Goal: Task Accomplishment & Management: Use online tool/utility

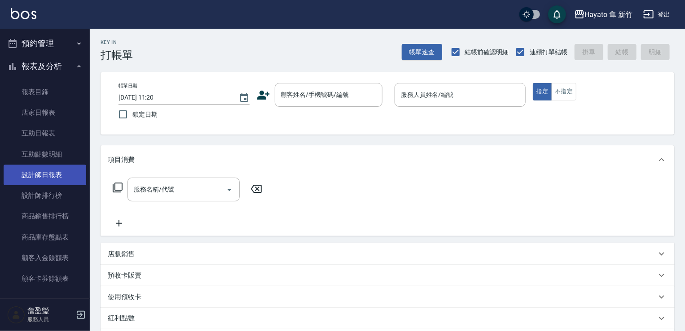
scroll to position [269, 0]
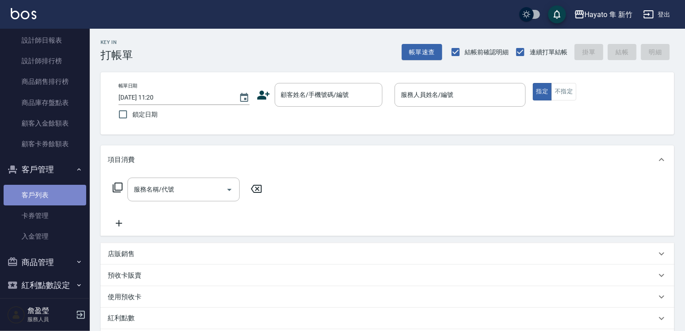
click at [58, 185] on link "客戶列表" at bounding box center [45, 195] width 83 height 21
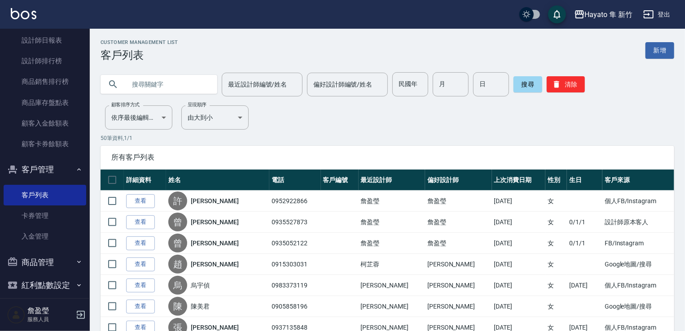
click at [172, 79] on input "text" at bounding box center [168, 84] width 84 height 24
type input "0921803"
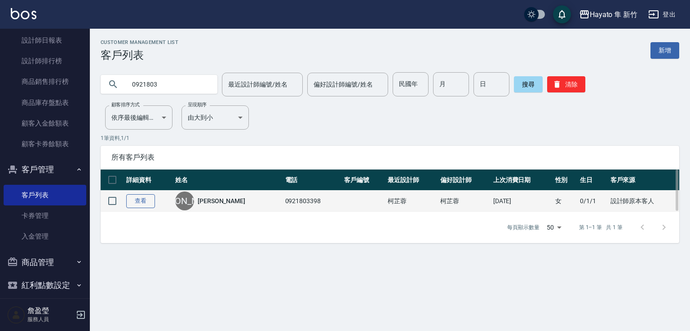
click at [135, 203] on link "查看" at bounding box center [140, 201] width 29 height 14
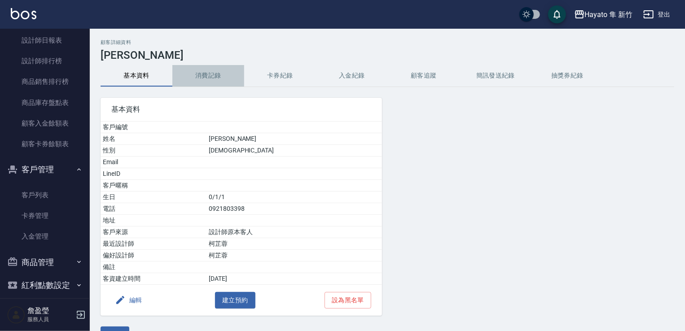
click at [216, 74] on button "消費記錄" at bounding box center [208, 76] width 72 height 22
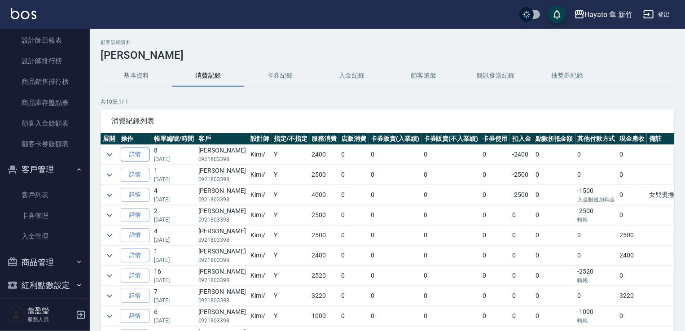
click at [138, 158] on link "詳情" at bounding box center [135, 155] width 29 height 14
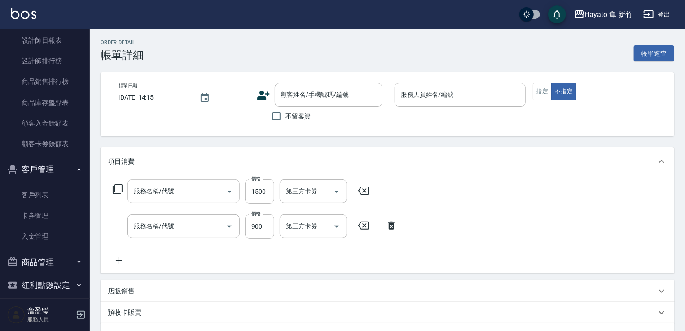
type input "[DATE] 18:08"
type input "Kimi(無代號)"
type input "C 染髮(701)"
type input "601 艾得保護膜(極潤)(601)"
type input "設計師原本客人"
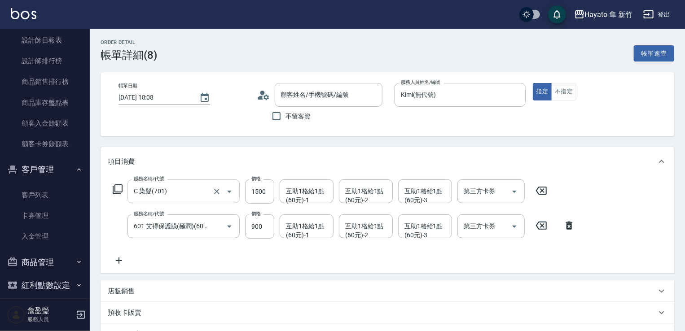
type input "[PERSON_NAME]/0921803398/"
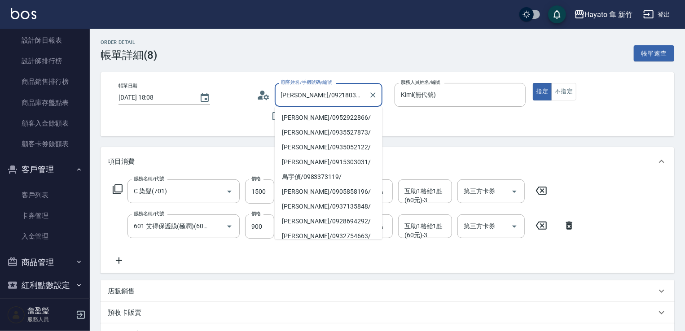
drag, startPoint x: 305, startPoint y: 96, endPoint x: 339, endPoint y: 93, distance: 34.7
click at [339, 93] on input "[PERSON_NAME]/0921803398/" at bounding box center [322, 95] width 86 height 16
drag, startPoint x: 334, startPoint y: 96, endPoint x: 314, endPoint y: 96, distance: 19.8
click at [314, 96] on input "[PERSON_NAME]/0921803398/" at bounding box center [322, 95] width 86 height 16
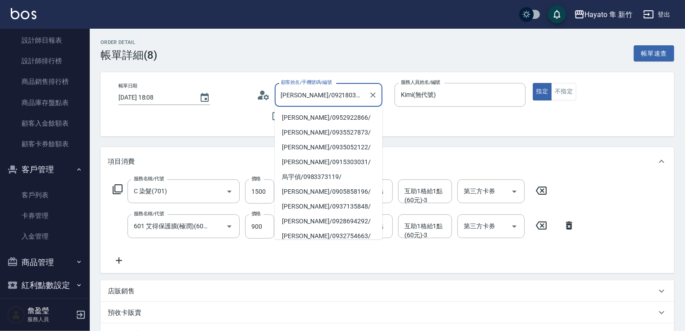
click at [314, 96] on input "[PERSON_NAME]/0921803398/" at bounding box center [322, 95] width 86 height 16
drag, startPoint x: 300, startPoint y: 96, endPoint x: 339, endPoint y: 92, distance: 39.7
click at [339, 92] on input "[PERSON_NAME]/0921803398/" at bounding box center [322, 95] width 86 height 16
click at [192, 134] on div "帳單日期 [DATE] 18:08 顧客姓名/手機號碼/編號 [PERSON_NAME]/0921803398/ 顧客姓名/手機號碼/編號 不留客資 服務人員…" at bounding box center [388, 104] width 574 height 64
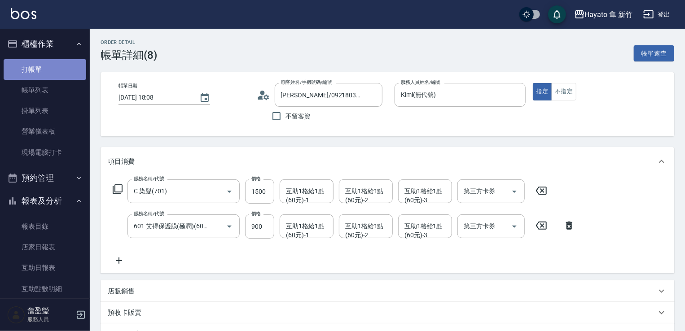
click at [52, 68] on link "打帳單" at bounding box center [45, 69] width 83 height 21
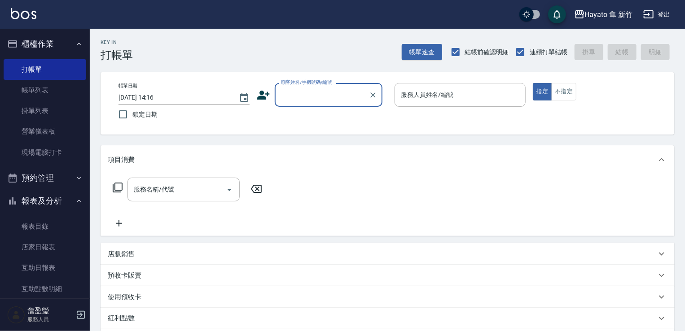
click at [302, 82] on label "顧客姓名/手機號碼/編號" at bounding box center [306, 82] width 51 height 7
click at [302, 87] on input "顧客姓名/手機號碼/編號" at bounding box center [322, 95] width 86 height 16
click at [292, 98] on input "顧客姓名/手機號碼/編號" at bounding box center [322, 95] width 86 height 16
drag, startPoint x: 289, startPoint y: 97, endPoint x: 277, endPoint y: 94, distance: 12.6
click at [277, 94] on div "顧客姓名/手機號碼/編號" at bounding box center [329, 95] width 108 height 24
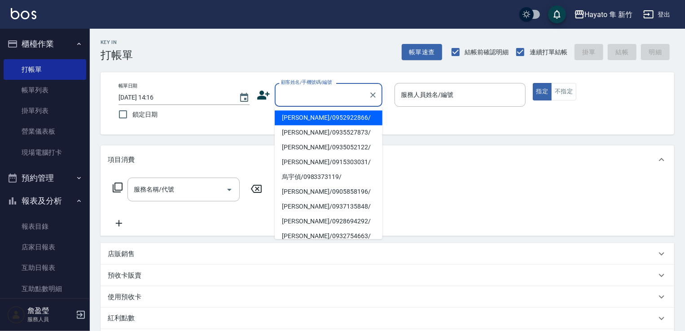
click at [334, 93] on input "顧客姓名/手機號碼/編號" at bounding box center [322, 95] width 86 height 16
drag, startPoint x: 334, startPoint y: 93, endPoint x: 296, endPoint y: 97, distance: 38.0
click at [297, 99] on input "顧客姓名/手機號碼/編號" at bounding box center [322, 95] width 86 height 16
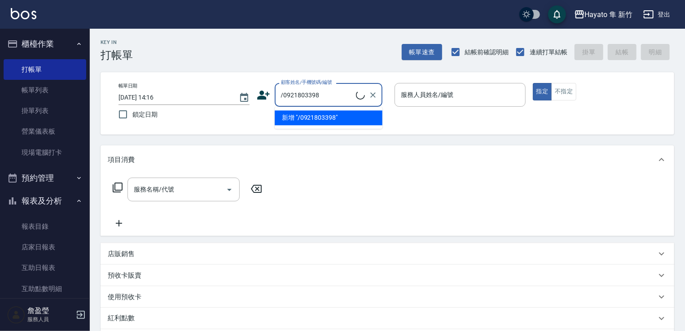
click at [283, 92] on input "/0921803398" at bounding box center [317, 95] width 77 height 16
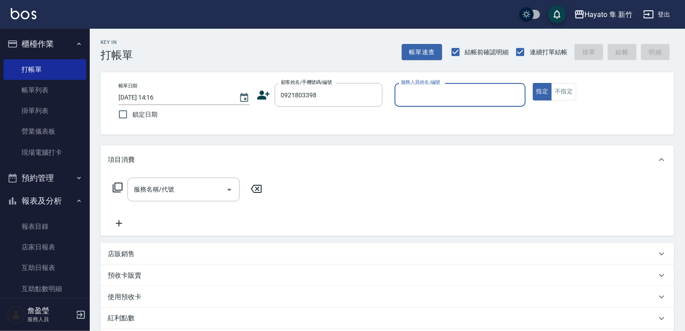
type input "[PERSON_NAME]/0921803398/"
type input "Kimi(無代號)"
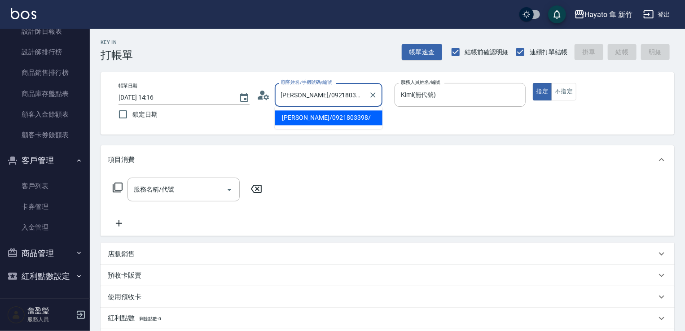
drag, startPoint x: 280, startPoint y: 92, endPoint x: 300, endPoint y: 88, distance: 20.4
click at [300, 88] on input "[PERSON_NAME]/0921803398/" at bounding box center [322, 95] width 86 height 16
drag, startPoint x: 289, startPoint y: 97, endPoint x: 571, endPoint y: 194, distance: 297.6
click at [571, 194] on div "服務名稱/代號 服務名稱/代號" at bounding box center [388, 205] width 574 height 62
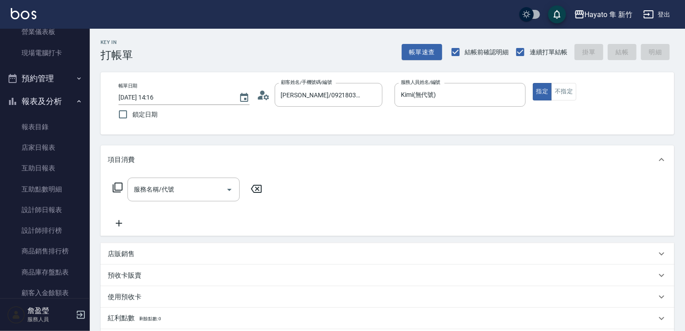
scroll to position [278, 0]
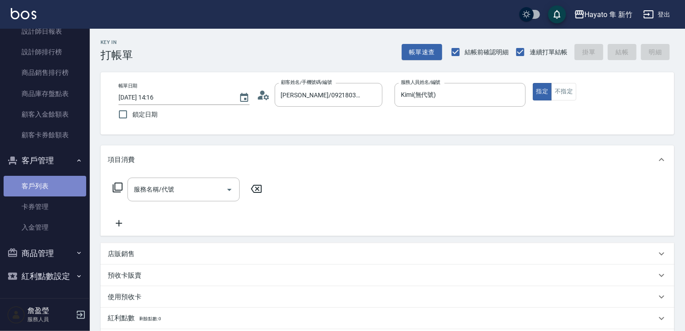
click at [77, 183] on link "客戶列表" at bounding box center [45, 186] width 83 height 21
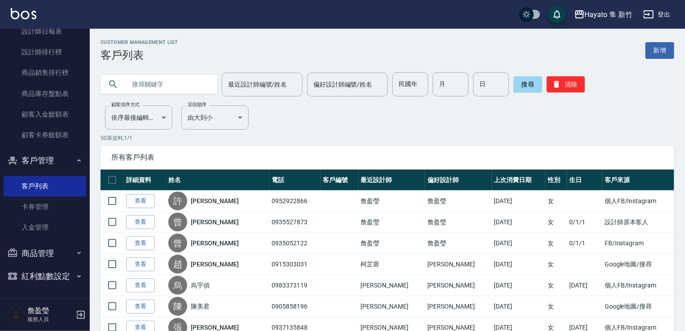
click at [170, 85] on input "text" at bounding box center [168, 84] width 84 height 24
type input "[PERSON_NAME]"
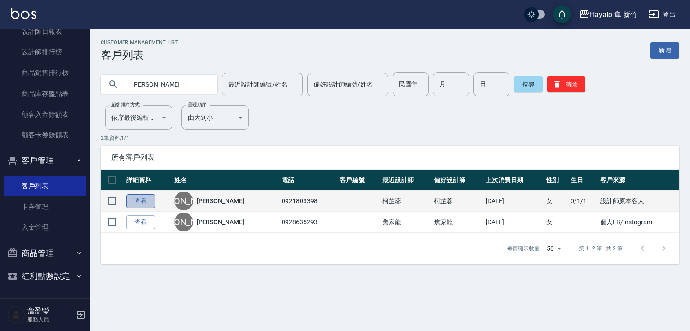
click at [142, 196] on link "查看" at bounding box center [140, 201] width 29 height 14
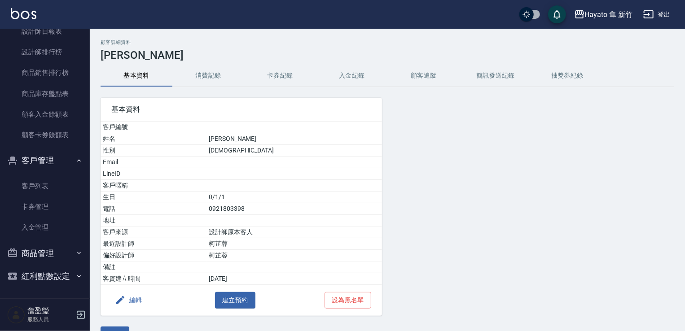
click at [197, 85] on button "消費記錄" at bounding box center [208, 76] width 72 height 22
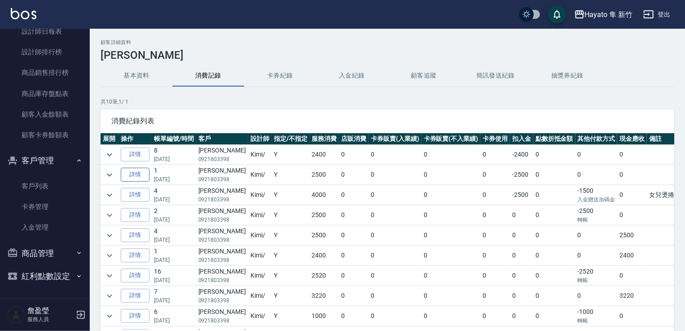
click at [141, 169] on link "詳情" at bounding box center [135, 175] width 29 height 14
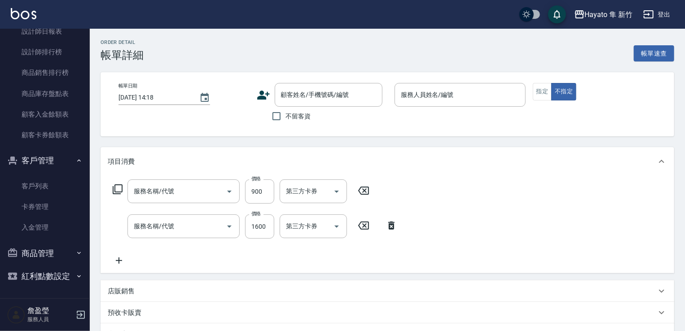
type input "[DATE] 14:16"
type input "Kimi(無代號)"
type input "設計師原本客人"
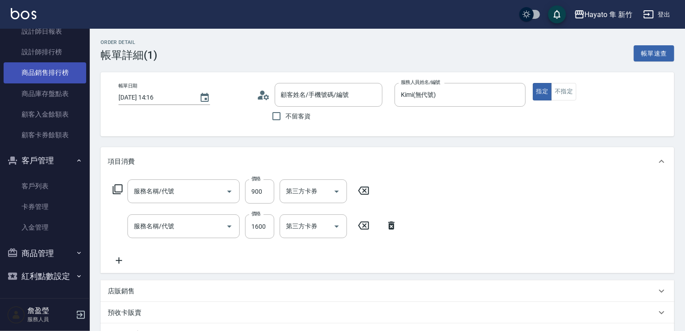
type input "601 艾得保護膜(極潤)(601)"
type input "C 染髮(701)"
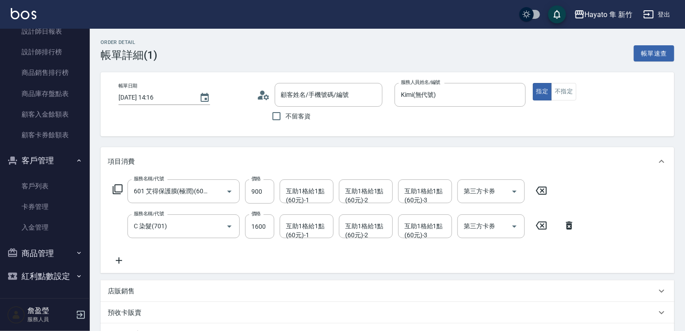
type input "[PERSON_NAME]/0921803398/"
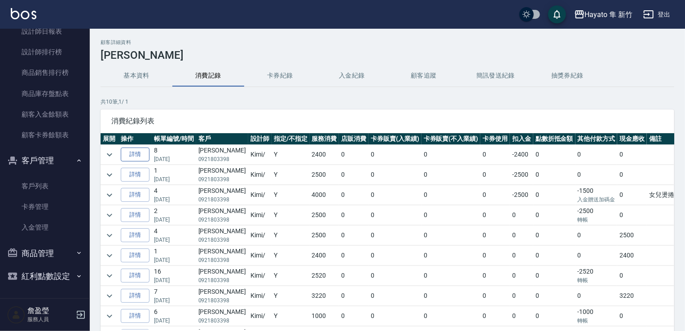
click at [122, 153] on link "詳情" at bounding box center [135, 155] width 29 height 14
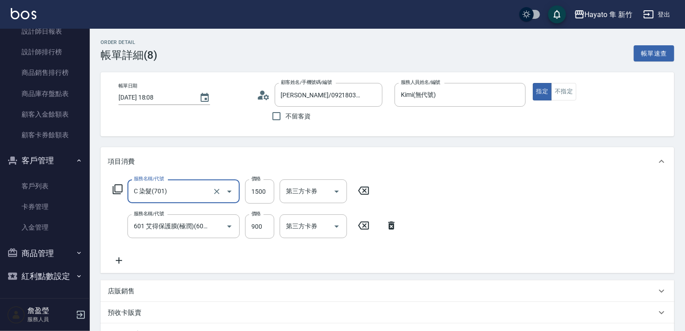
type input "[PERSON_NAME]/0921803398/"
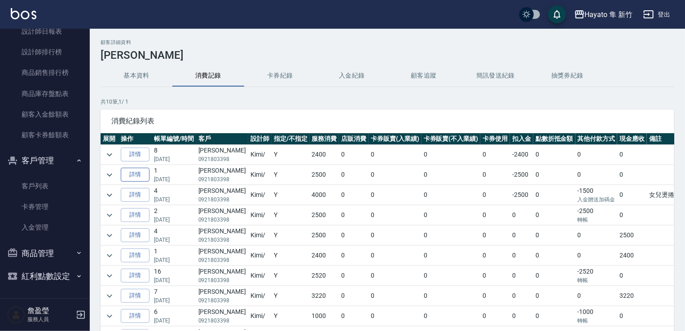
click at [140, 177] on link "詳情" at bounding box center [135, 175] width 29 height 14
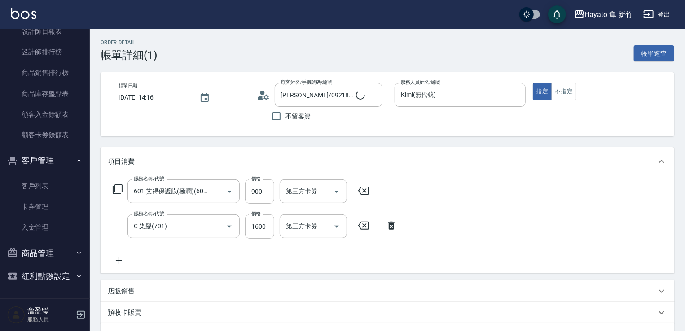
type input "[PERSON_NAME]/0921803398/"
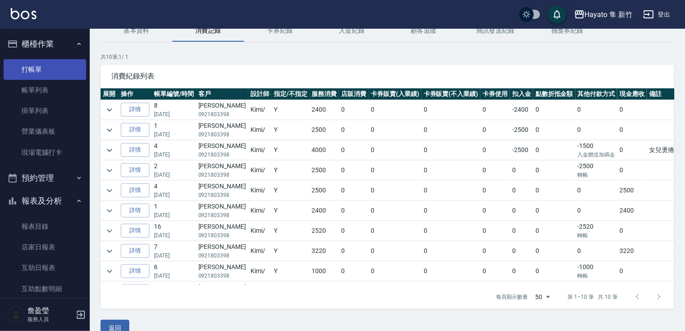
click at [53, 65] on link "打帳單" at bounding box center [45, 69] width 83 height 21
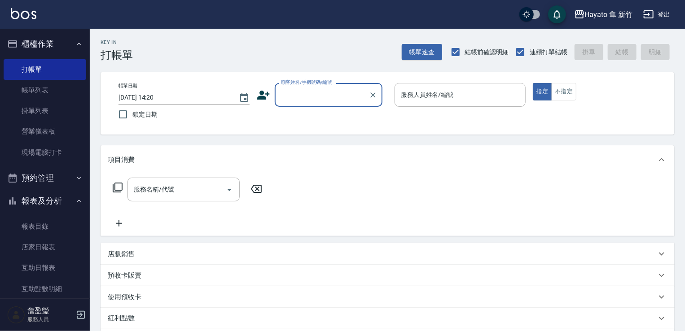
click at [312, 90] on input "顧客姓名/手機號碼/編號" at bounding box center [322, 95] width 86 height 16
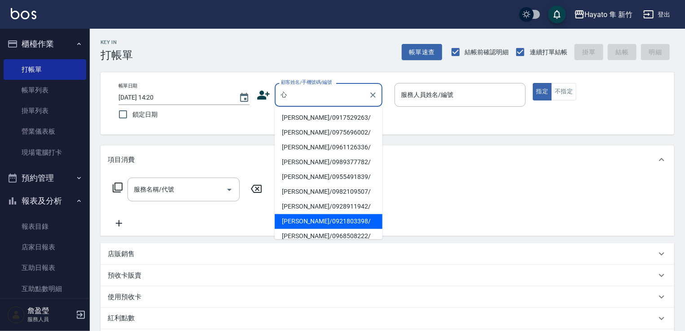
click at [323, 215] on li "[PERSON_NAME]/0921803398/" at bounding box center [329, 221] width 108 height 15
type input "[PERSON_NAME]/0921803398/"
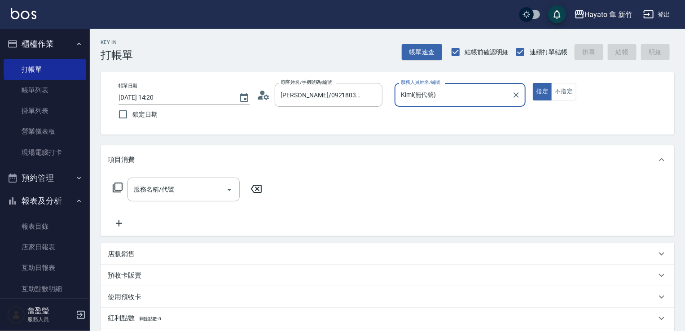
type input "Kimi(無代號)"
click at [194, 183] on input "服務名稱/代號" at bounding box center [177, 190] width 91 height 16
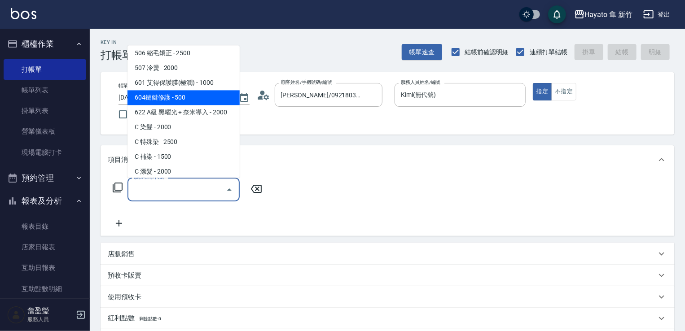
scroll to position [156, 0]
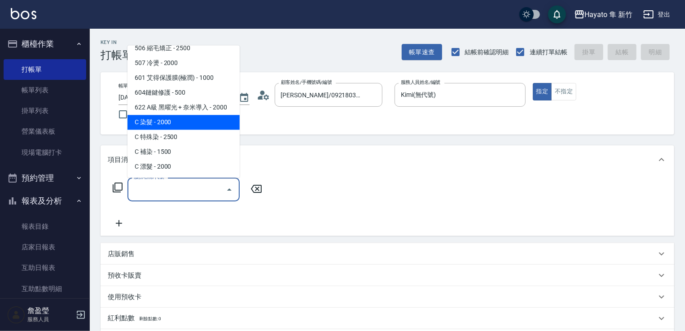
click at [182, 120] on span "C 染髮 - 2000" at bounding box center [184, 122] width 112 height 15
type input "C 染髮(701)"
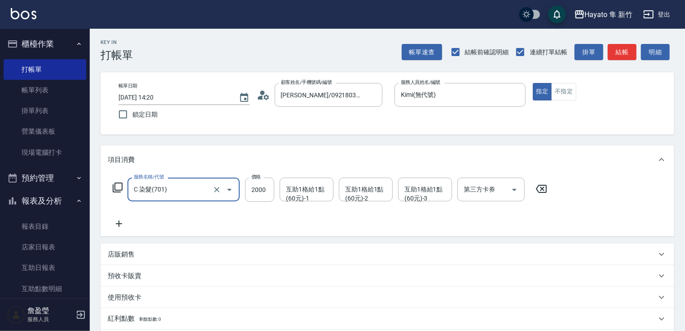
click at [120, 224] on icon at bounding box center [119, 224] width 6 height 6
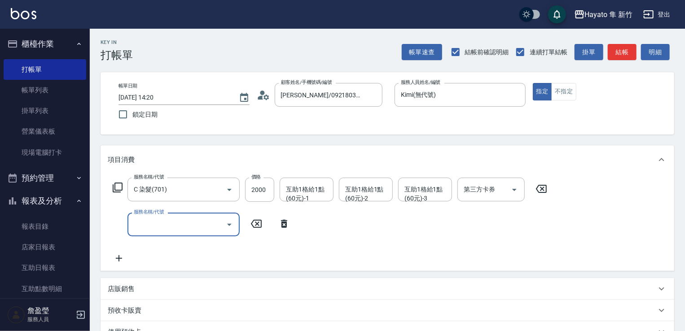
click at [167, 213] on div "服務名稱/代號" at bounding box center [184, 225] width 112 height 24
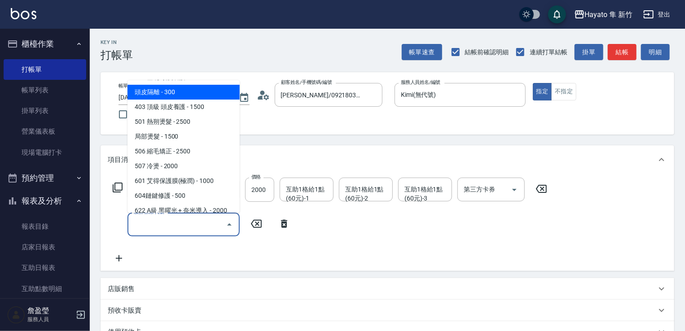
scroll to position [90, 0]
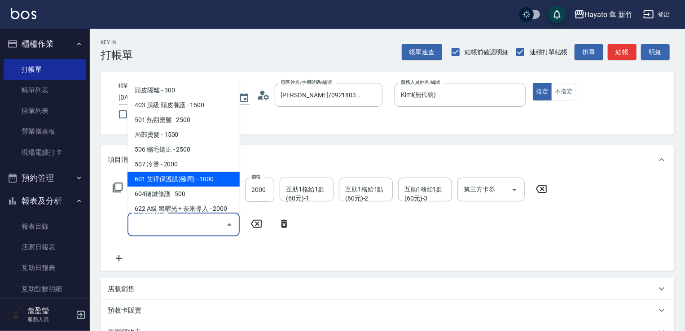
click at [189, 177] on span "601 艾得保護膜(極潤) - 1000" at bounding box center [184, 179] width 112 height 15
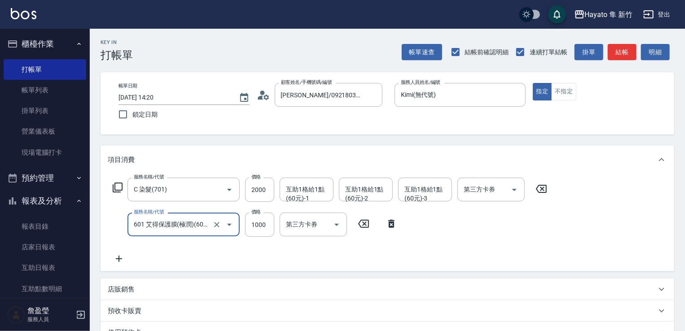
type input "601 艾得保護膜(極潤)(601)"
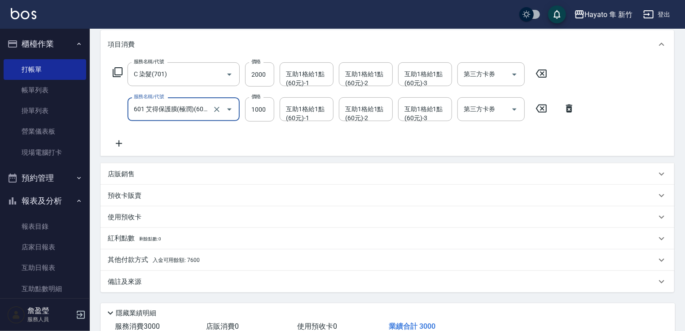
scroll to position [43, 0]
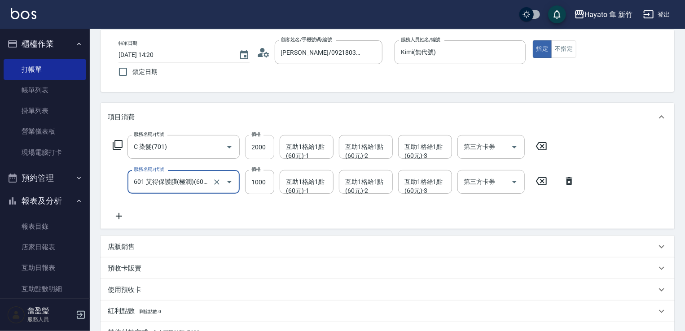
click at [267, 147] on input "2000" at bounding box center [259, 147] width 29 height 24
click at [269, 147] on input "2000" at bounding box center [259, 147] width 29 height 24
type input "1600"
click at [254, 113] on div "項目消費" at bounding box center [382, 117] width 549 height 9
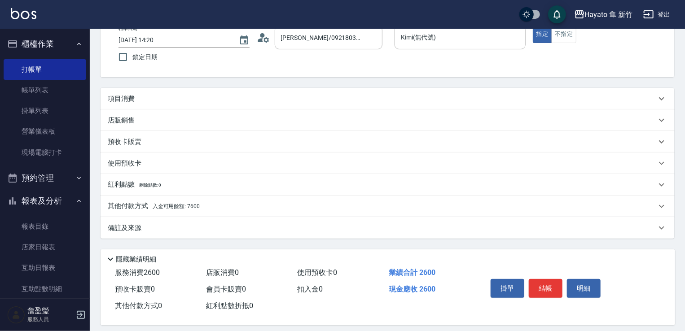
scroll to position [66, 0]
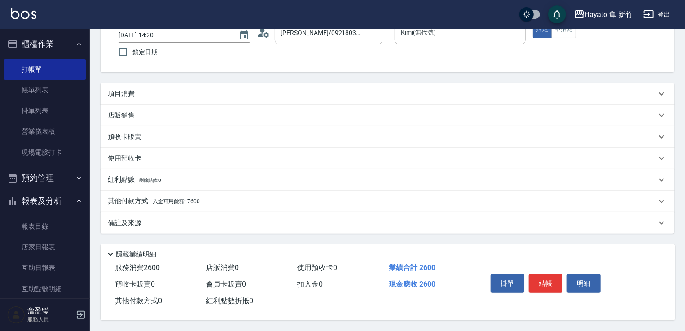
click at [252, 89] on div "項目消費" at bounding box center [382, 93] width 549 height 9
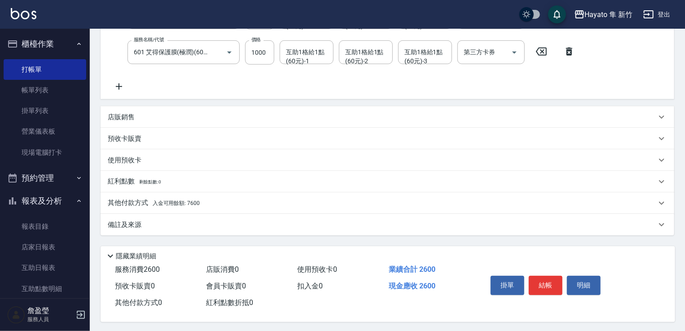
scroll to position [177, 0]
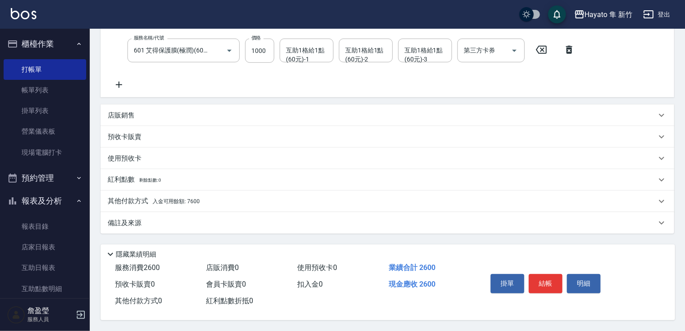
click at [123, 213] on div "備註及來源" at bounding box center [388, 223] width 574 height 22
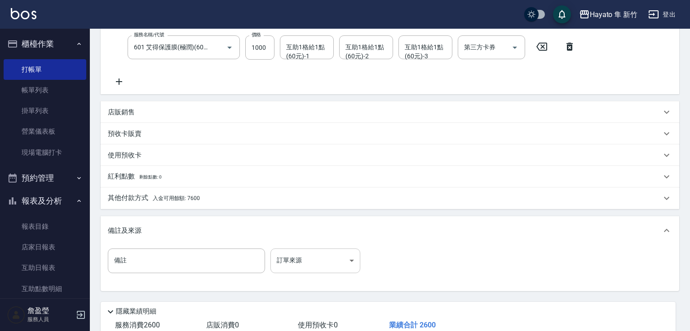
click at [323, 266] on body "Hayato 隼 新竹 登出 櫃檯作業 打帳單 帳單列表 掛單列表 營業儀表板 現場電腦打卡 預約管理 預約管理 報表及分析 報表目錄 店家日報表 互助日報表…" at bounding box center [345, 106] width 690 height 566
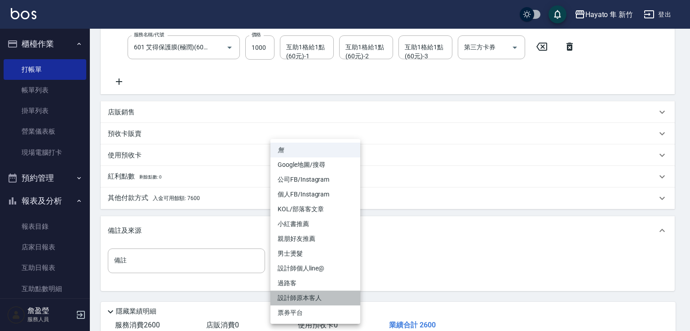
click at [307, 303] on li "設計師原本客人" at bounding box center [315, 298] width 90 height 15
type input "設計師原本客人"
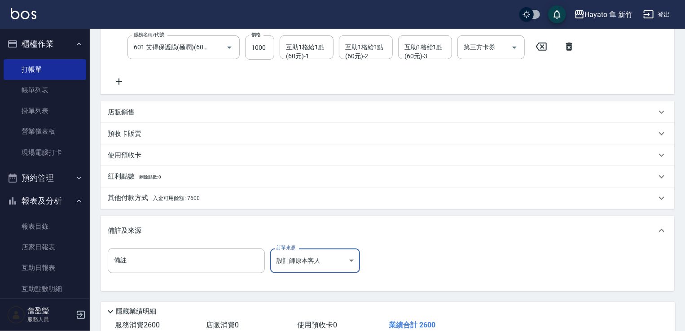
click at [128, 201] on p "其他付款方式 入金可用餘額: 7600" at bounding box center [154, 199] width 92 height 10
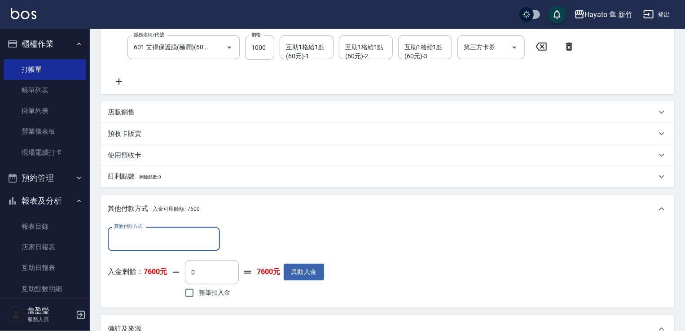
scroll to position [0, 0]
click at [187, 288] on input "整筆扣入金" at bounding box center [189, 293] width 19 height 19
checkbox input "true"
type input "2600"
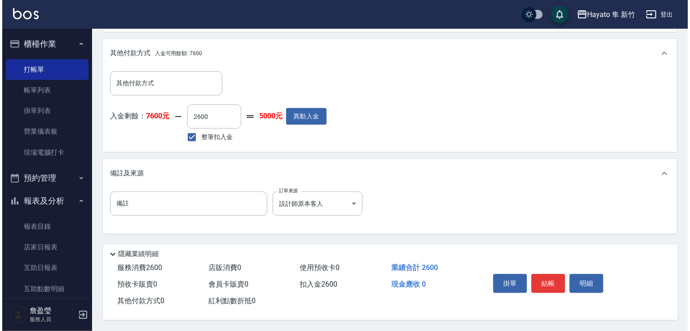
scroll to position [336, 0]
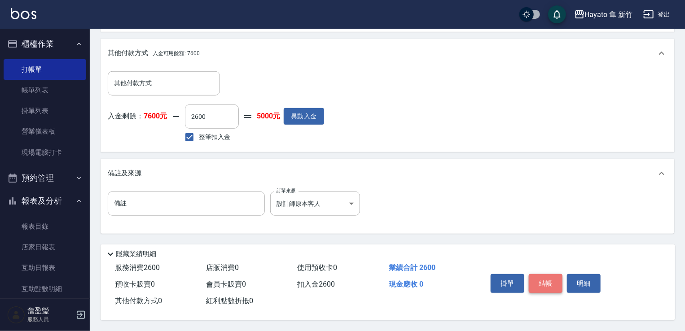
click at [550, 279] on button "結帳" at bounding box center [546, 283] width 34 height 19
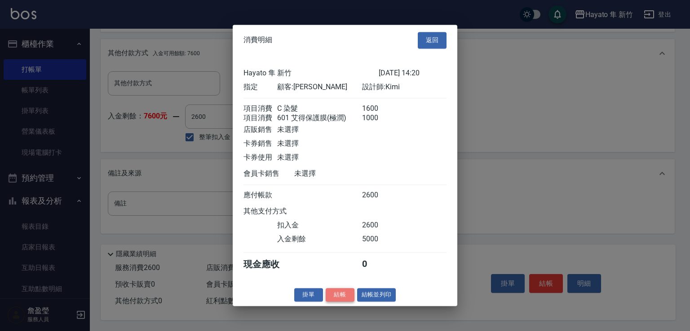
click at [339, 297] on button "結帳" at bounding box center [340, 295] width 29 height 14
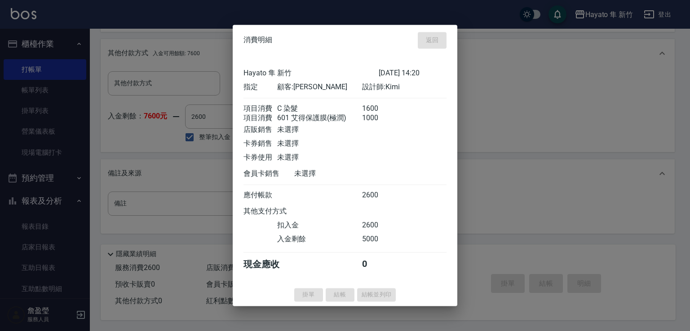
type input "[DATE] 14:21"
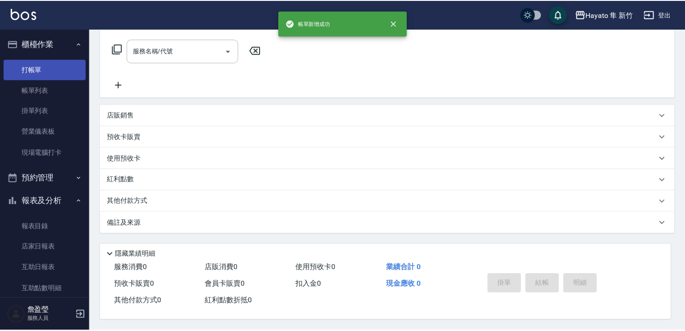
scroll to position [0, 0]
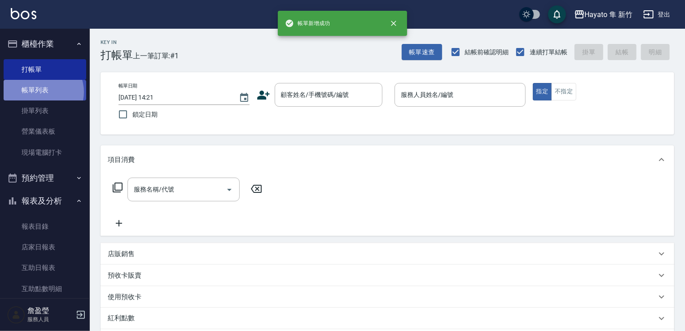
click at [41, 92] on link "帳單列表" at bounding box center [45, 90] width 83 height 21
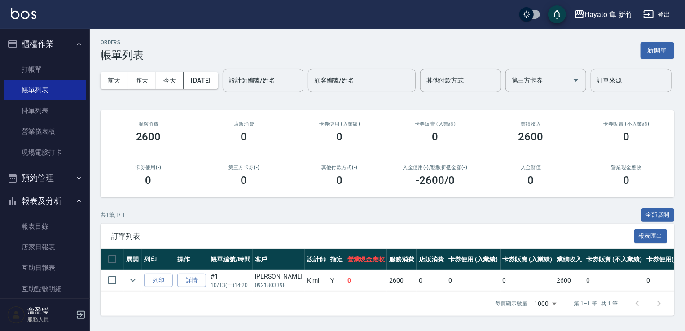
scroll to position [31, 0]
click at [34, 66] on link "打帳單" at bounding box center [45, 69] width 83 height 21
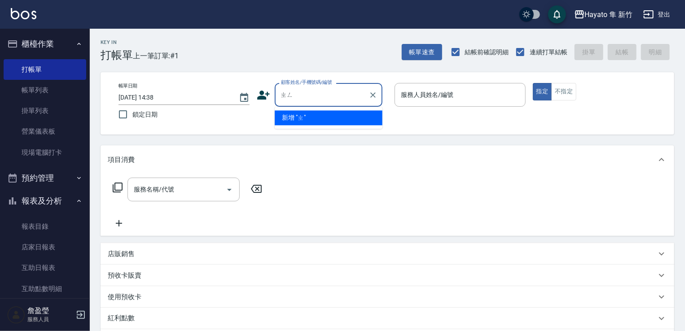
scroll to position [6, 0]
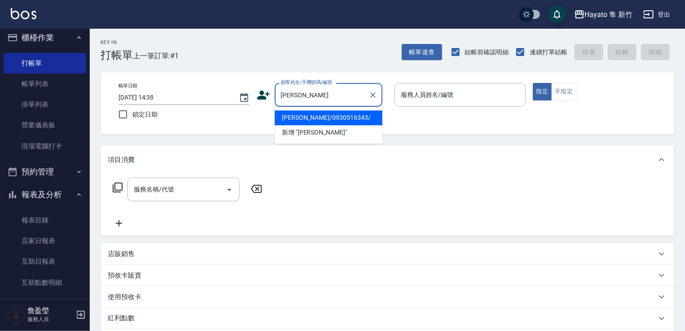
click at [316, 115] on li "[PERSON_NAME]/0930516343/" at bounding box center [329, 117] width 108 height 15
type input "[PERSON_NAME]/0930516343/"
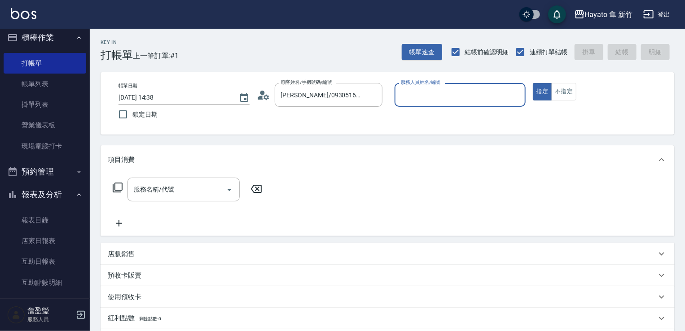
type input "En(無代號)"
click at [232, 192] on icon "Open" at bounding box center [229, 190] width 11 height 11
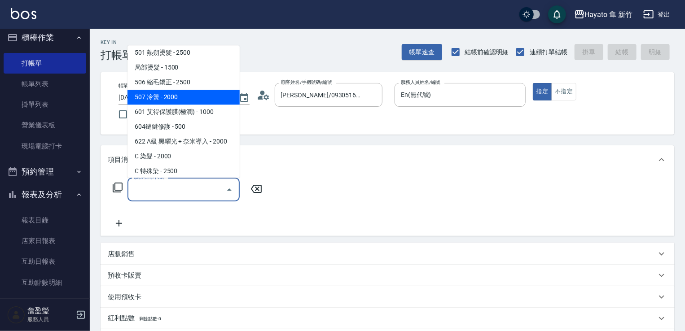
scroll to position [156, 0]
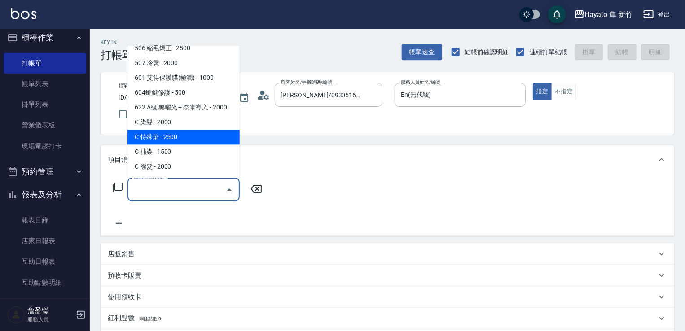
click at [180, 135] on span "C 特殊染 - 2500" at bounding box center [184, 137] width 112 height 15
type input "C 特殊染(703)"
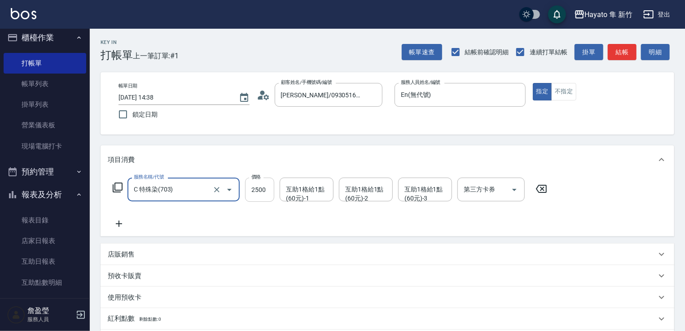
click at [270, 198] on input "2500" at bounding box center [259, 190] width 29 height 24
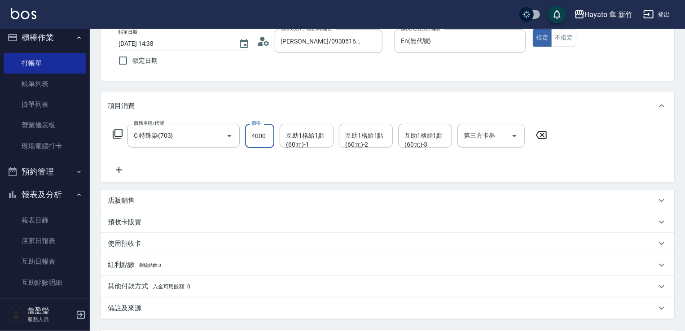
scroll to position [135, 0]
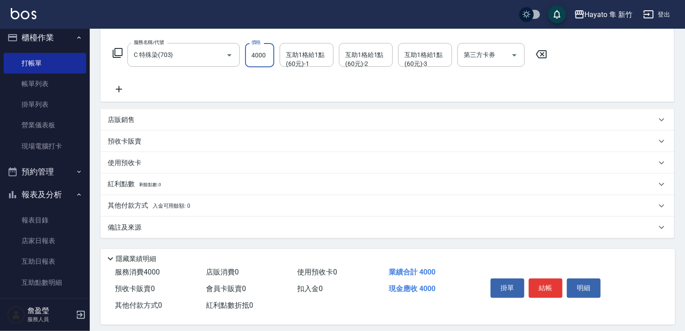
type input "4000"
click at [177, 114] on div "店販銷售" at bounding box center [388, 120] width 574 height 22
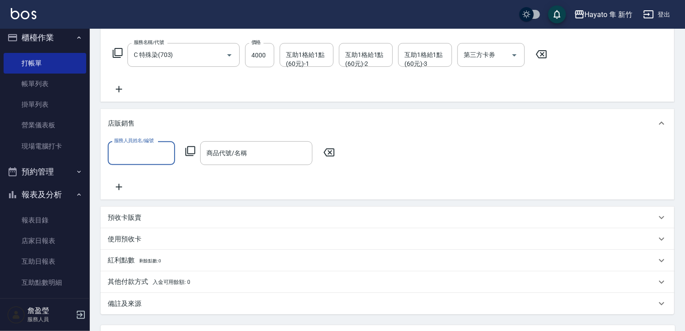
scroll to position [0, 0]
click at [130, 150] on input "服務人員姓名/編號" at bounding box center [141, 153] width 59 height 16
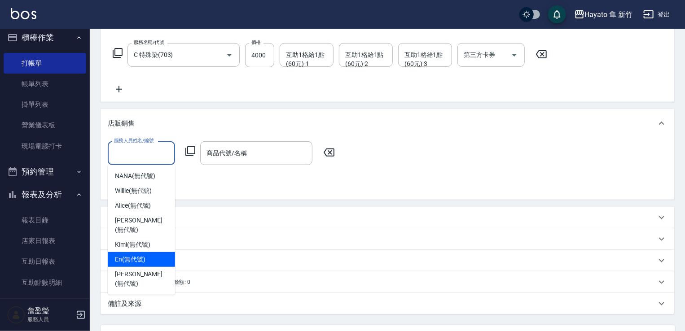
drag, startPoint x: 155, startPoint y: 233, endPoint x: 148, endPoint y: 253, distance: 20.8
click at [148, 253] on ul "NANA (無代號) [PERSON_NAME] (無代號) [PERSON_NAME] (無代號) [PERSON_NAME] (無代號) Kimi (無代…" at bounding box center [141, 230] width 67 height 130
click at [154, 252] on div "En (無代號)" at bounding box center [141, 259] width 67 height 15
type input "En(無代號)"
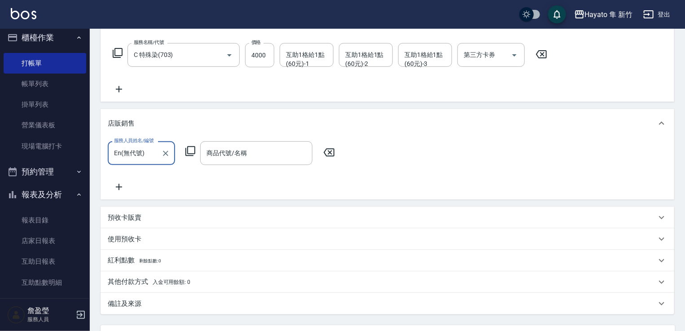
click at [117, 184] on icon at bounding box center [119, 187] width 22 height 11
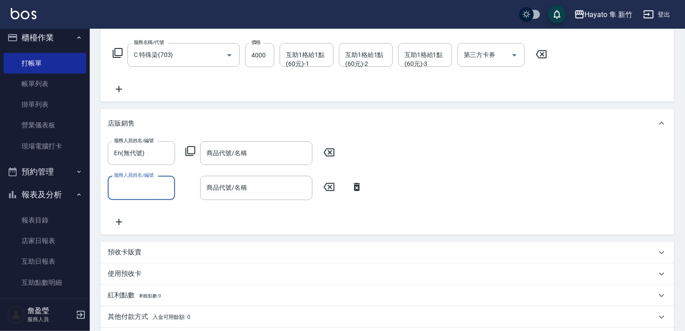
click at [141, 180] on div "服務人員姓名/編號" at bounding box center [141, 188] width 67 height 24
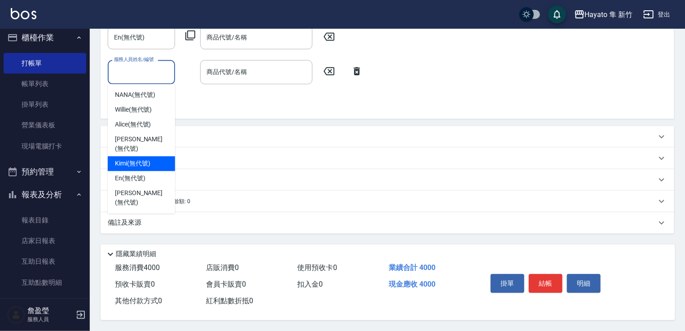
scroll to position [253, 0]
click at [154, 172] on div "En (無代號)" at bounding box center [141, 179] width 67 height 15
type input "En(無代號)"
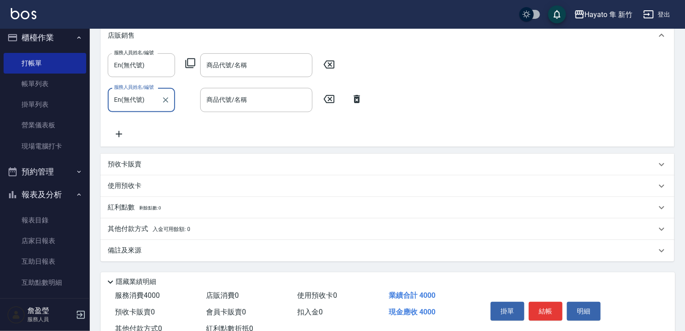
scroll to position [208, 0]
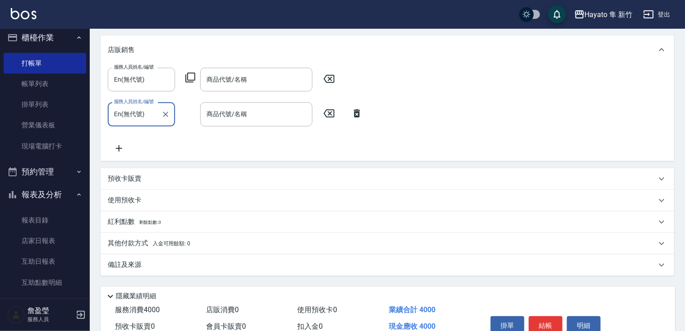
click at [116, 148] on icon at bounding box center [119, 148] width 6 height 6
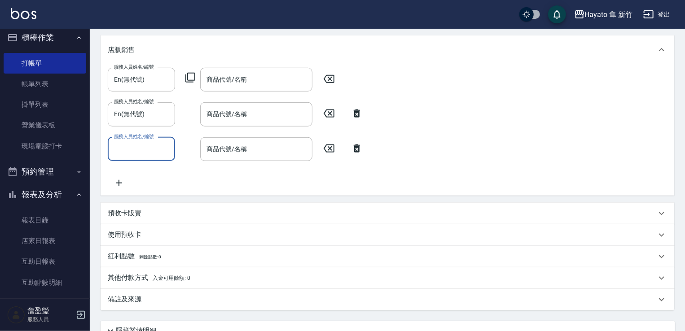
click at [149, 156] on input "服務人員姓名/編號" at bounding box center [141, 149] width 59 height 16
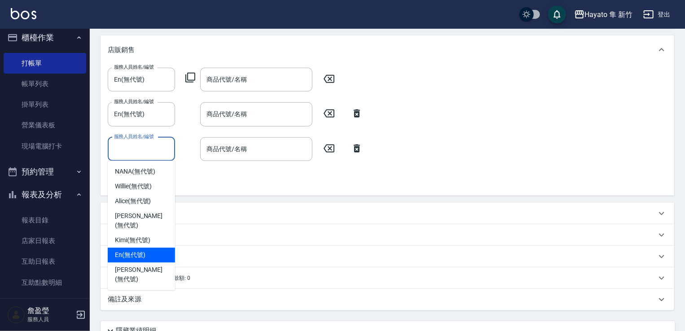
click at [148, 248] on div "En (無代號)" at bounding box center [141, 255] width 67 height 15
type input "En(無代號)"
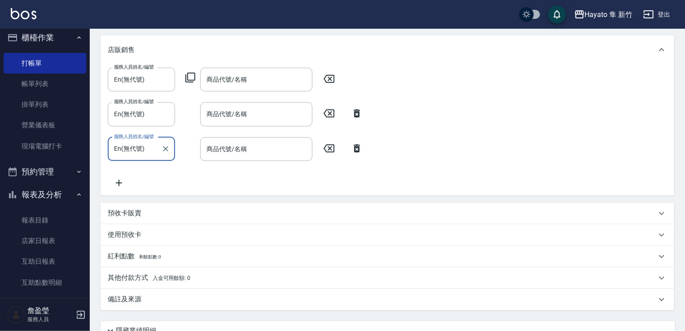
scroll to position [119, 0]
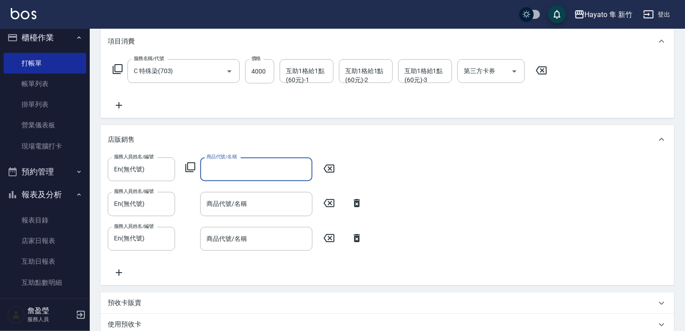
click at [249, 163] on input "商品代號/名稱" at bounding box center [256, 170] width 104 height 16
click at [257, 177] on div "商品代號/名稱" at bounding box center [256, 170] width 112 height 24
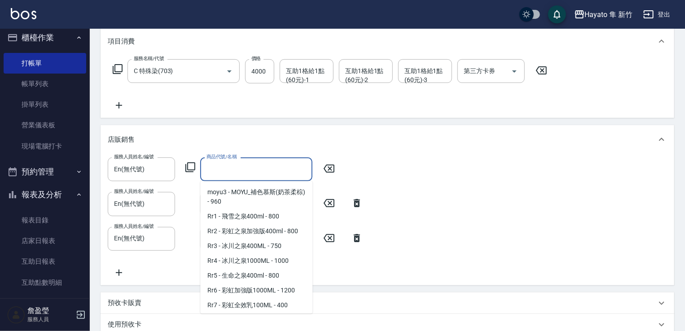
scroll to position [494, 0]
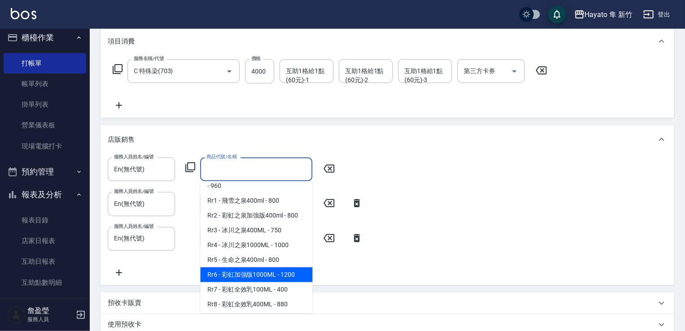
click at [263, 282] on span "Rr6 - 彩虹加強版1000ML - 1200" at bounding box center [256, 275] width 112 height 15
type input "彩虹加強版1000ML"
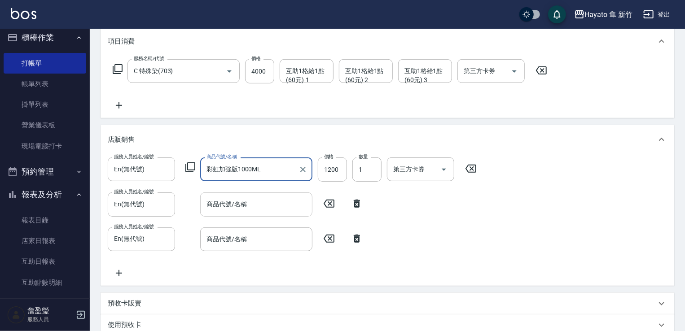
click at [226, 207] on input "商品代號/名稱" at bounding box center [256, 205] width 104 height 16
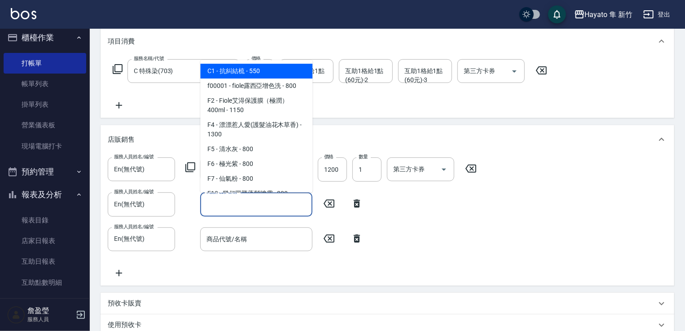
click at [252, 209] on input "商品代號/名稱" at bounding box center [256, 205] width 104 height 16
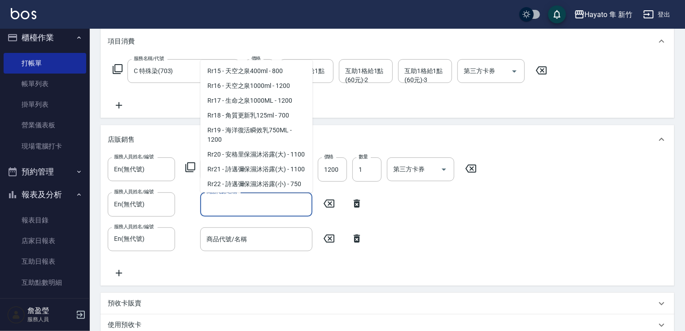
scroll to position [718, 0]
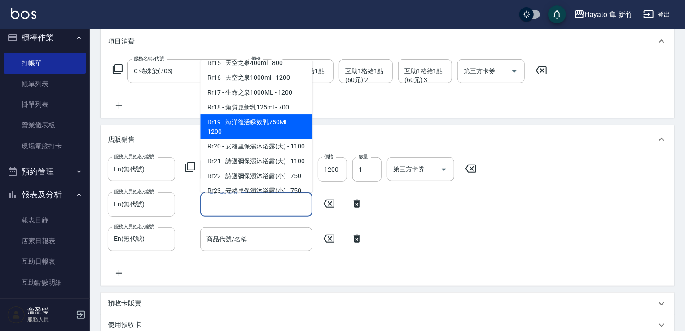
click at [264, 139] on span "Rr19 - 海洋復活瞬效乳750ML - 1200" at bounding box center [256, 126] width 112 height 24
type input "海洋復活瞬效乳750ML"
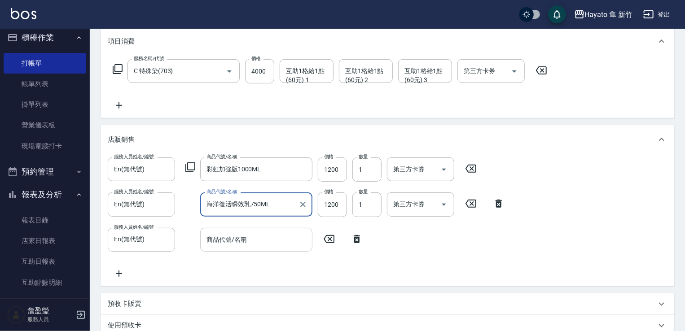
click at [249, 232] on input "商品代號/名稱" at bounding box center [256, 240] width 104 height 16
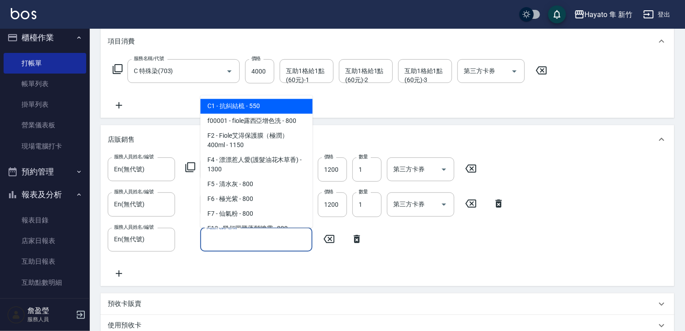
click at [239, 236] on input "商品代號/名稱" at bounding box center [256, 240] width 104 height 16
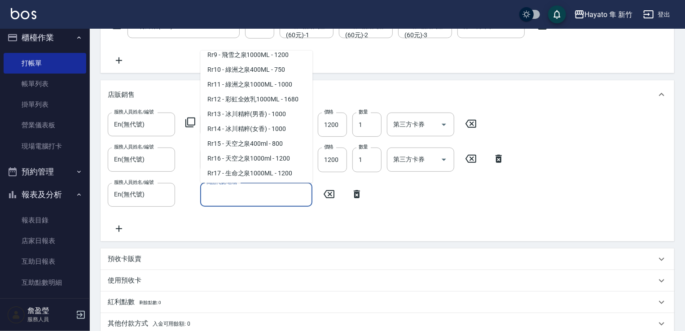
scroll to position [627, 0]
click at [264, 48] on span "Rr8 - 彩虹全效乳400ML - 880" at bounding box center [256, 40] width 112 height 15
type input "彩虹全效乳400ML"
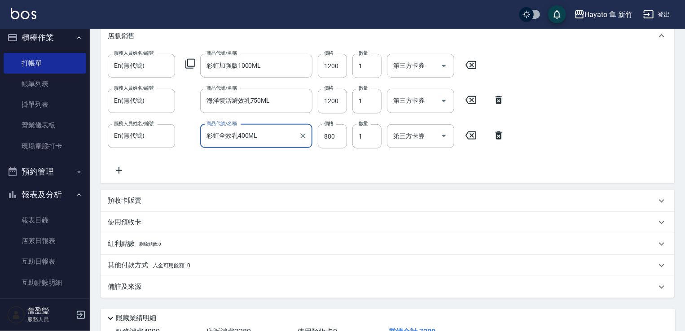
scroll to position [289, 0]
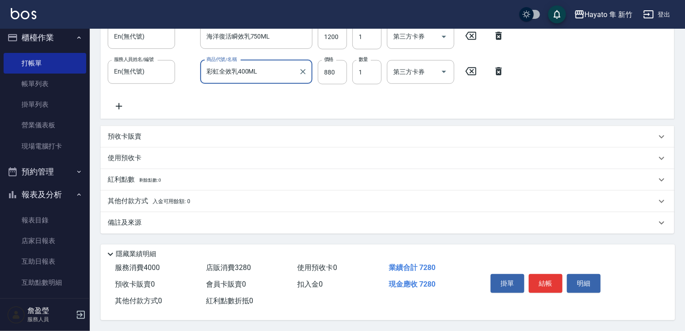
click at [216, 214] on div "備註及來源" at bounding box center [388, 223] width 574 height 22
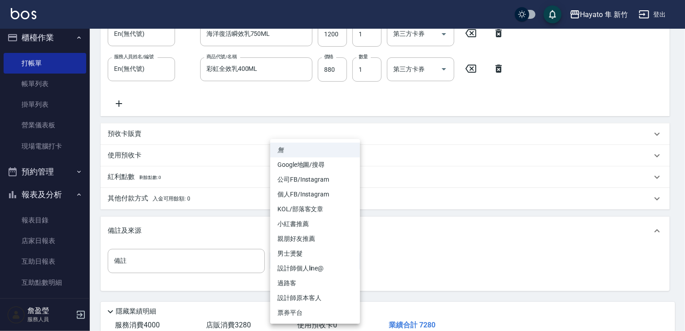
click at [324, 259] on body "Hayato 隼 新竹 登出 櫃檯作業 打帳單 帳單列表 掛單列表 營業儀表板 現場電腦打卡 預約管理 預約管理 報表及分析 報表目錄 店家日報表 互助日報表…" at bounding box center [342, 50] width 685 height 678
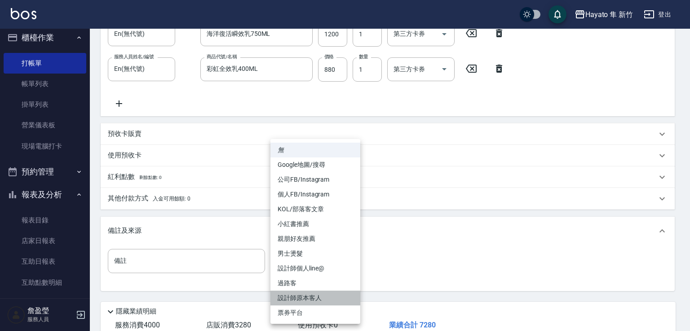
click at [329, 297] on li "設計師原本客人" at bounding box center [315, 298] width 90 height 15
type input "設計師原本客人"
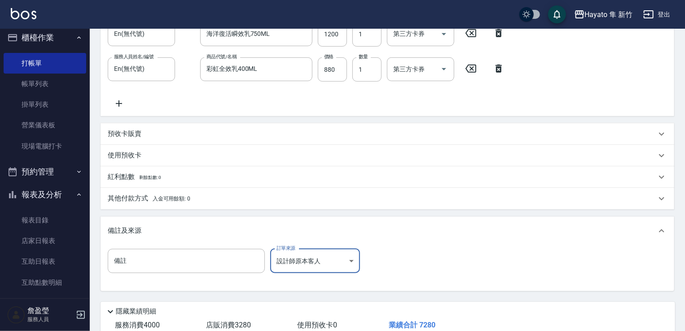
click at [223, 201] on div "其他付款方式 入金可用餘額: 0" at bounding box center [382, 199] width 549 height 10
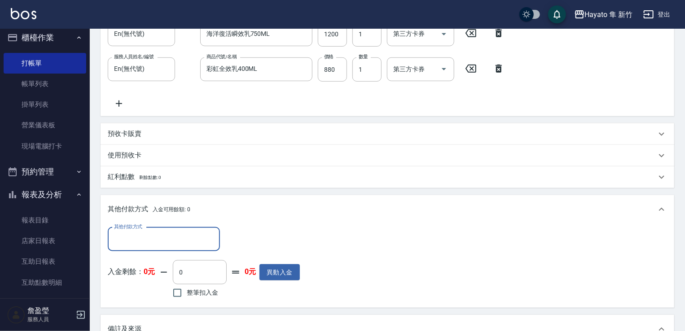
scroll to position [0, 0]
click at [148, 248] on div "其他付款方式" at bounding box center [164, 240] width 112 height 24
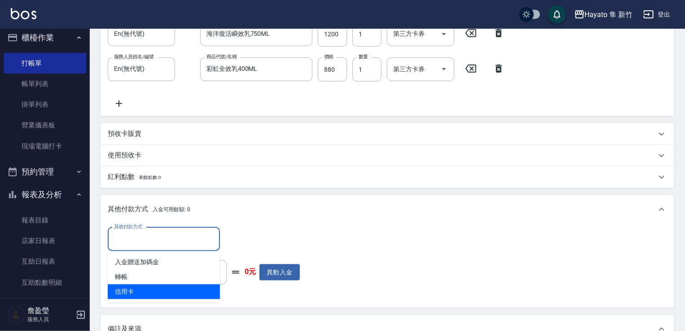
drag, startPoint x: 149, startPoint y: 296, endPoint x: 155, endPoint y: 276, distance: 21.2
click at [148, 294] on span "信用卡" at bounding box center [164, 292] width 112 height 15
type input "信用卡"
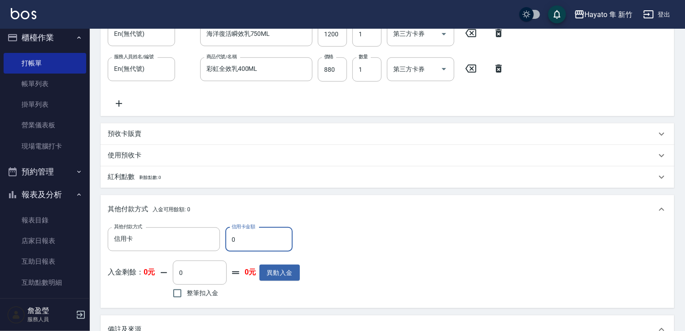
drag, startPoint x: 254, startPoint y: 240, endPoint x: 231, endPoint y: 243, distance: 23.1
click at [231, 243] on input "0" at bounding box center [258, 240] width 67 height 24
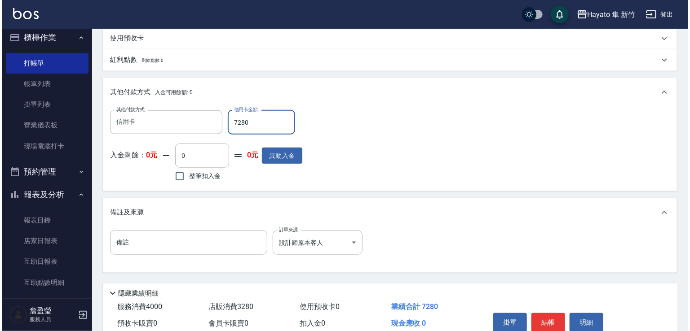
scroll to position [449, 0]
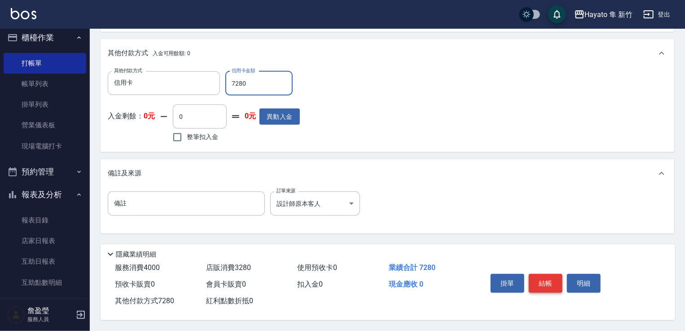
type input "7280"
click at [551, 278] on button "結帳" at bounding box center [546, 283] width 34 height 19
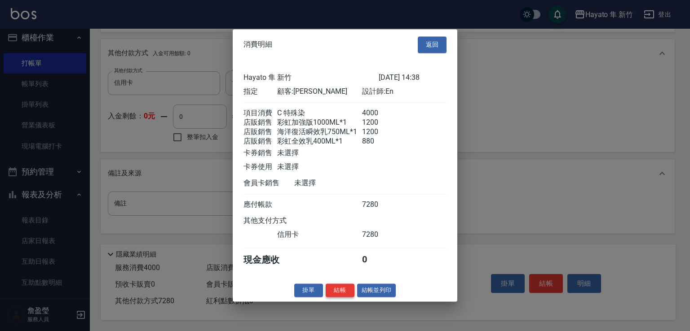
click at [344, 298] on button "結帳" at bounding box center [340, 291] width 29 height 14
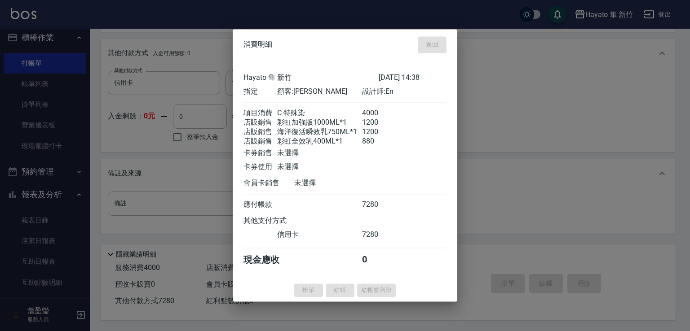
type input "[DATE] 14:40"
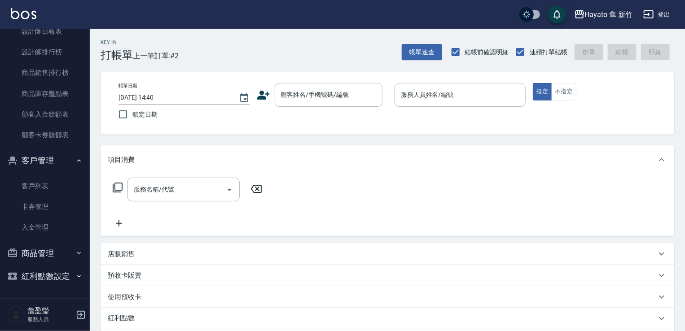
scroll to position [278, 0]
click at [79, 162] on button "客戶管理" at bounding box center [45, 160] width 83 height 23
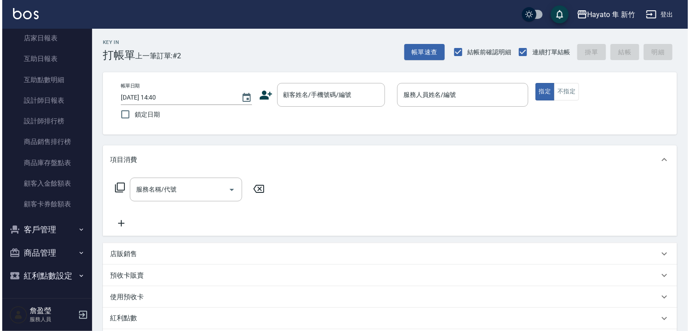
scroll to position [209, 0]
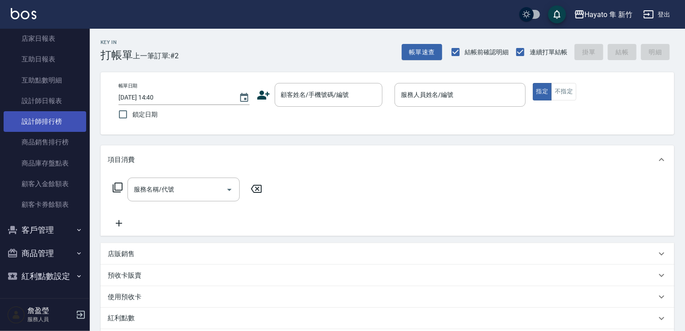
click at [62, 126] on link "設計師排行榜" at bounding box center [45, 121] width 83 height 21
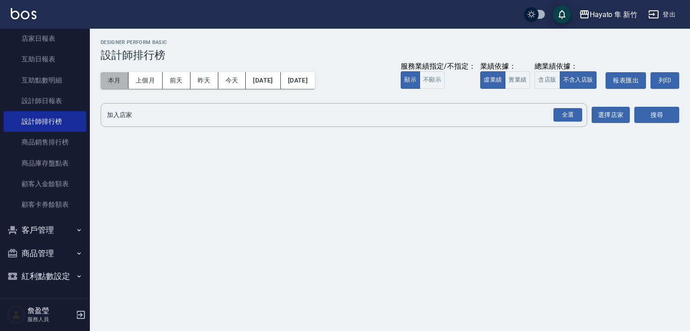
click at [115, 78] on button "本月" at bounding box center [115, 80] width 28 height 17
click at [557, 111] on div "全選" at bounding box center [567, 115] width 29 height 14
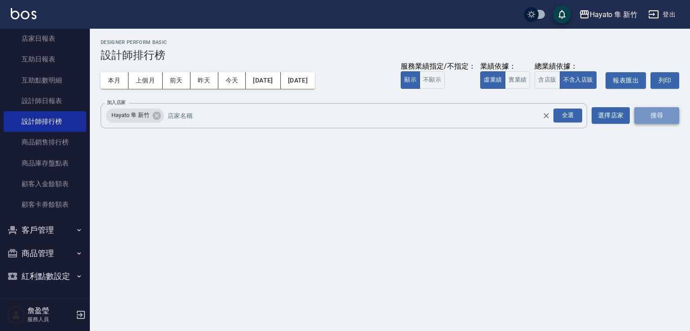
click at [663, 117] on button "搜尋" at bounding box center [656, 115] width 45 height 17
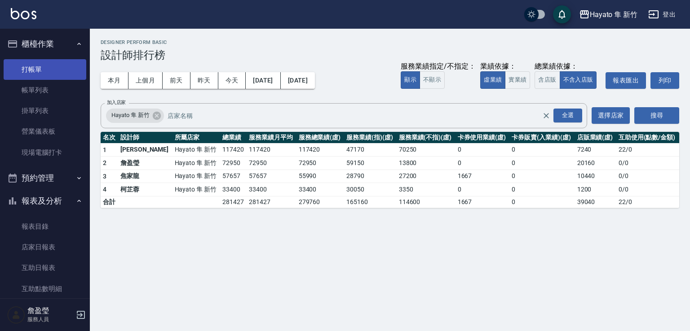
click at [52, 65] on link "打帳單" at bounding box center [45, 69] width 83 height 21
